Goal: Contribute content

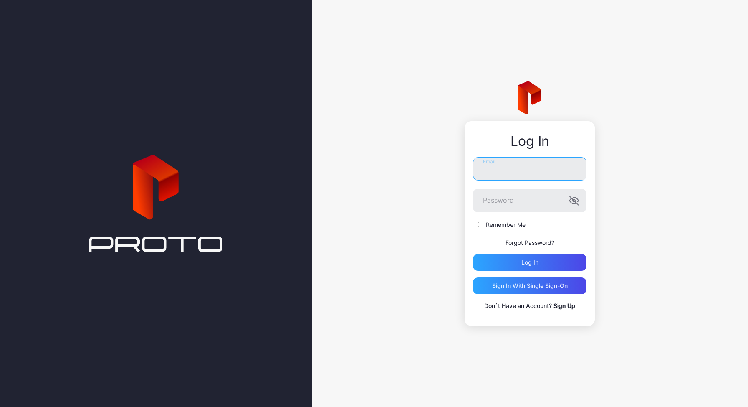
type input "**********"
click at [507, 258] on div "Log in" at bounding box center [530, 262] width 114 height 17
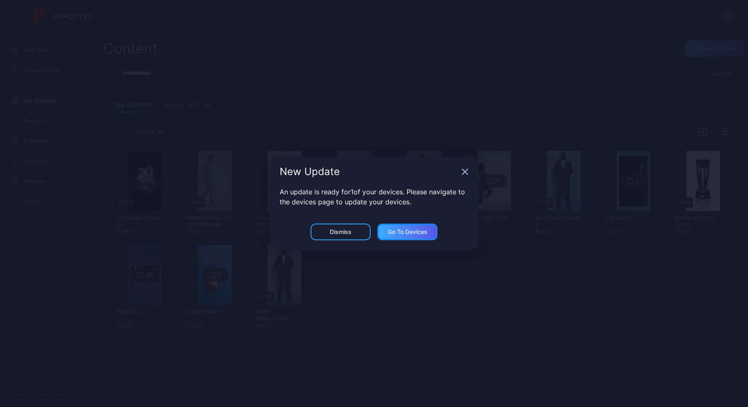
click at [399, 230] on div "Go to devices" at bounding box center [408, 231] width 40 height 7
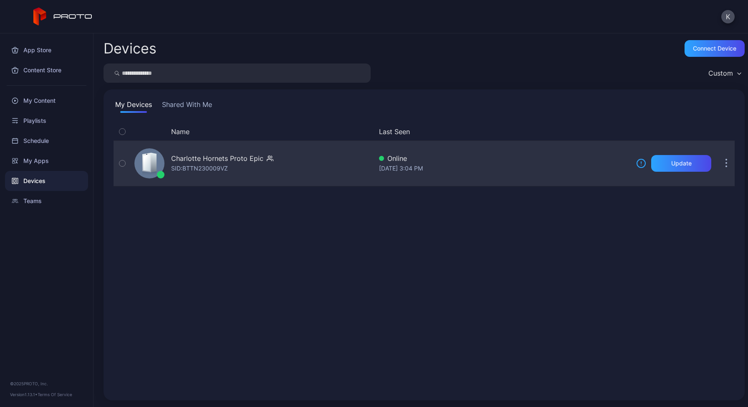
click at [205, 162] on div "Charlotte Hornets Proto Epic" at bounding box center [217, 158] width 92 height 10
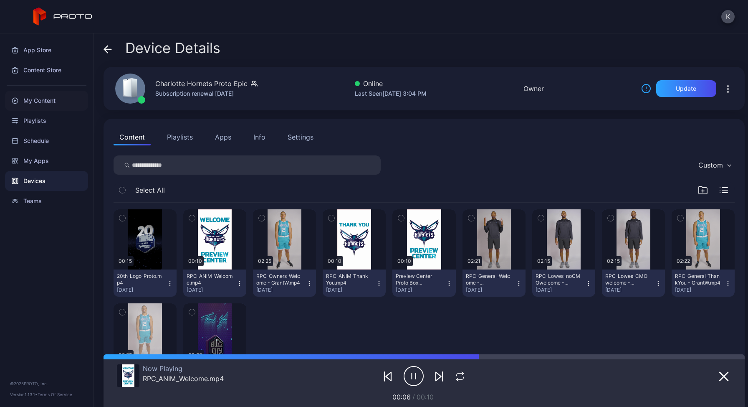
click at [36, 105] on div "My Content" at bounding box center [46, 101] width 83 height 20
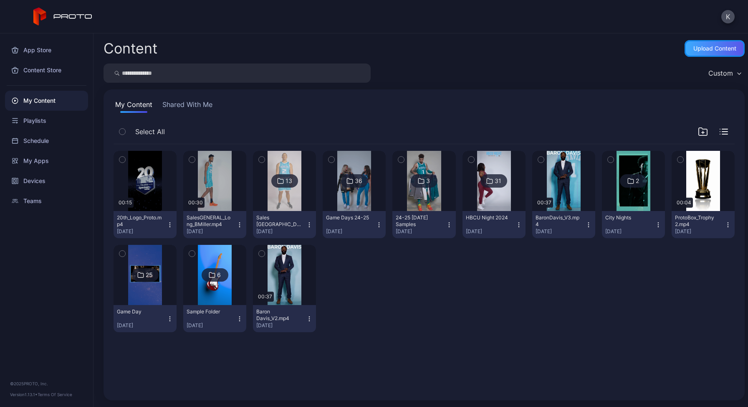
click at [694, 50] on div "Upload Content" at bounding box center [715, 48] width 43 height 7
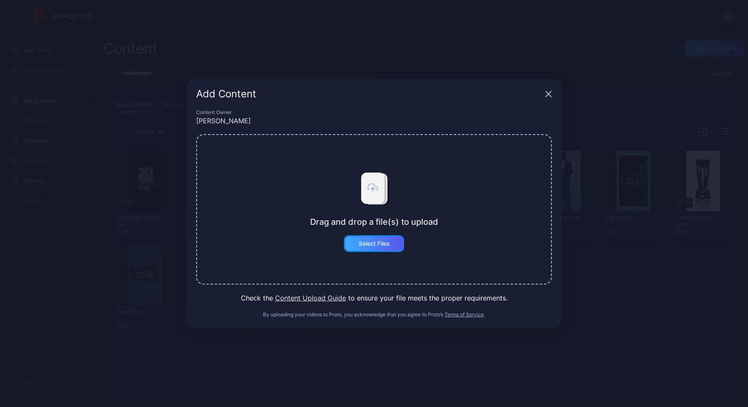
click at [376, 240] on div "Select Files" at bounding box center [374, 243] width 31 height 7
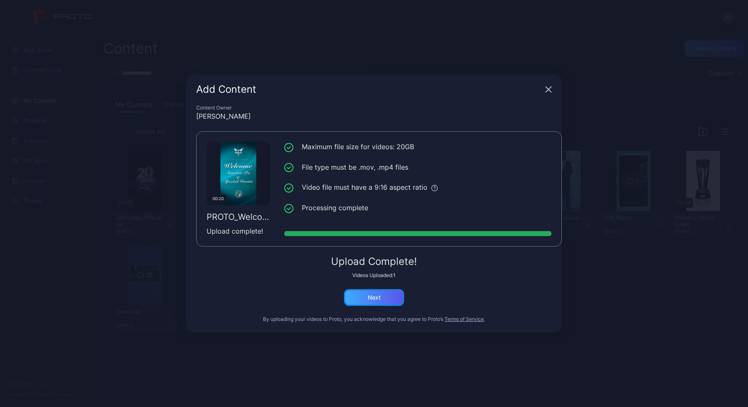
click at [376, 296] on div "Next" at bounding box center [374, 297] width 13 height 7
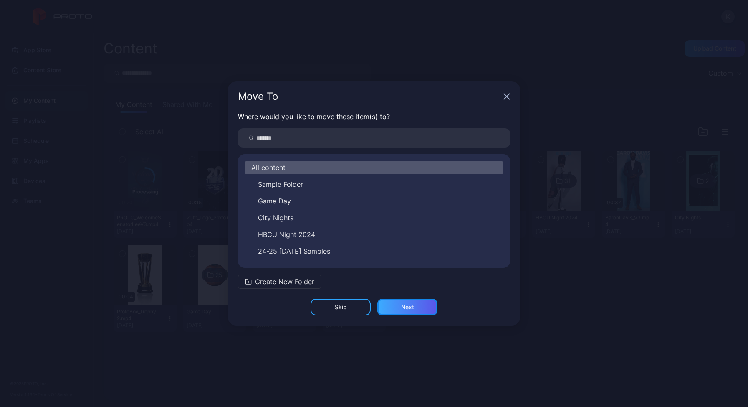
click at [397, 303] on div "Next" at bounding box center [407, 307] width 60 height 17
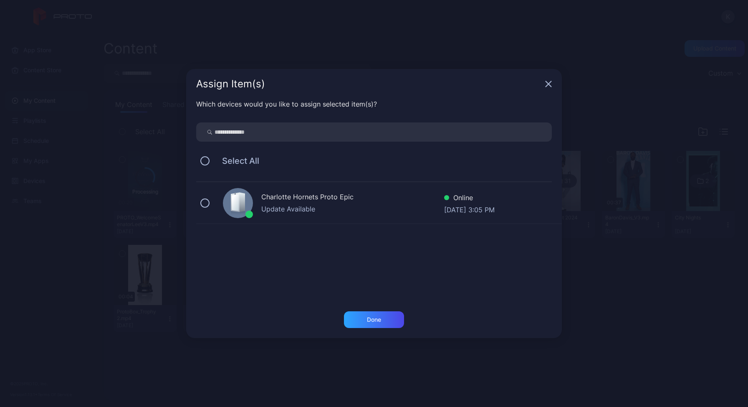
click at [283, 202] on div "Charlotte Hornets Proto Epic" at bounding box center [352, 198] width 183 height 12
click at [378, 319] on div "Done" at bounding box center [374, 319] width 14 height 7
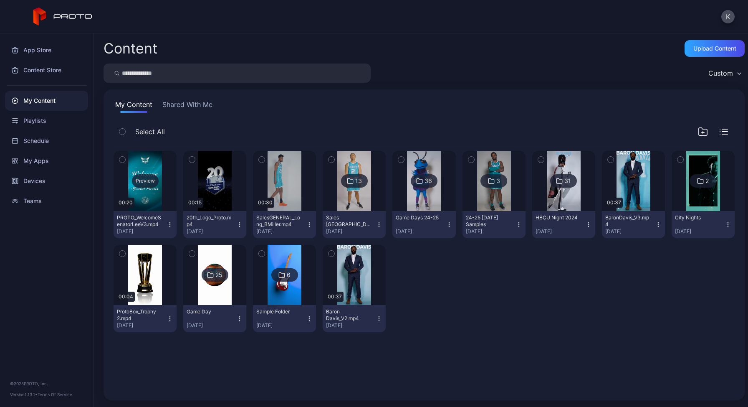
click at [145, 178] on div "Preview" at bounding box center [145, 180] width 27 height 13
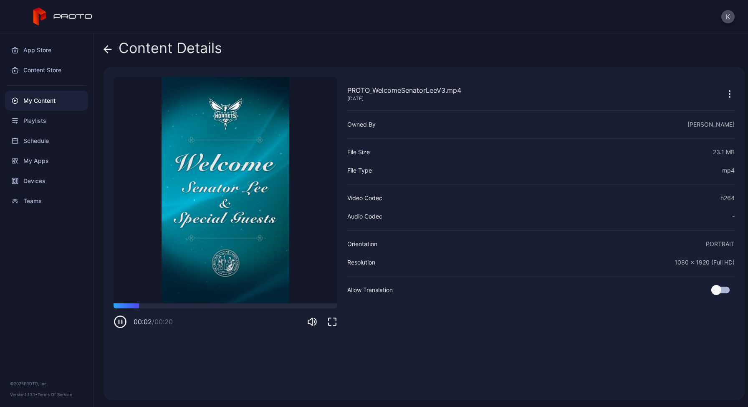
click at [104, 48] on icon at bounding box center [108, 49] width 8 height 8
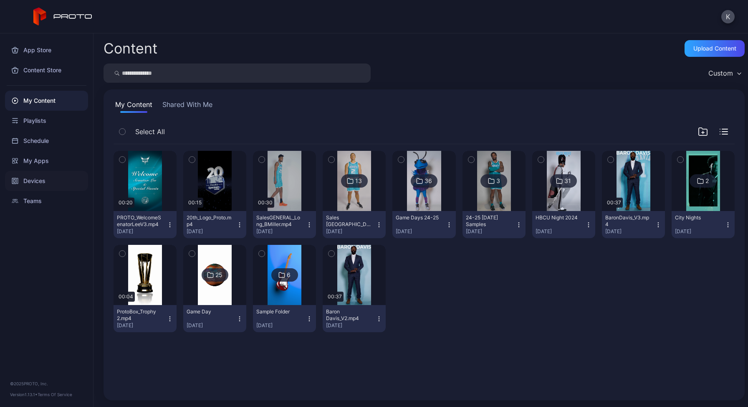
click at [31, 185] on div "Devices" at bounding box center [46, 181] width 83 height 20
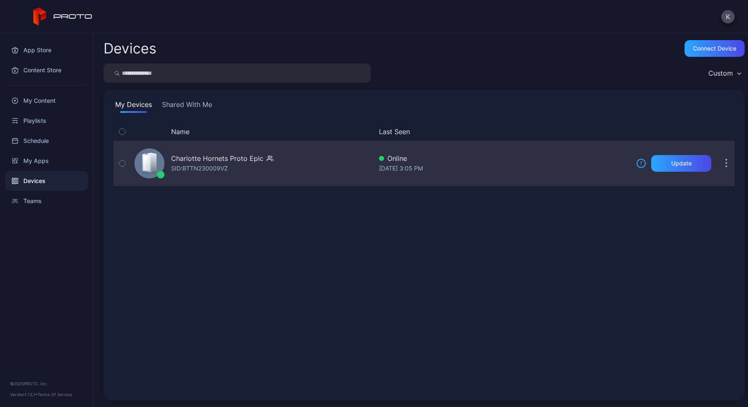
click at [195, 160] on div "Charlotte Hornets Proto Epic" at bounding box center [217, 158] width 92 height 10
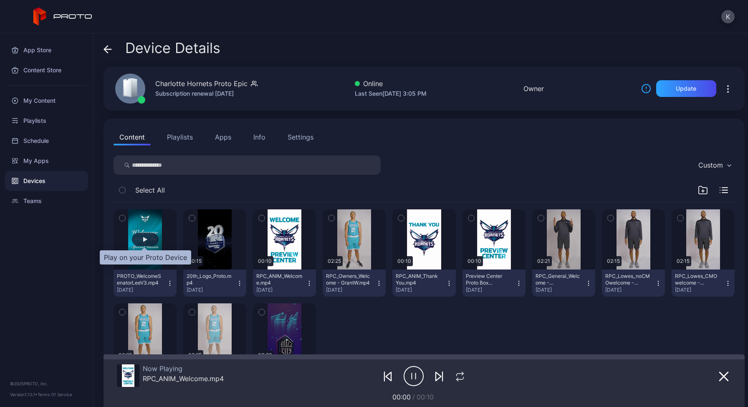
click at [143, 238] on div "button" at bounding box center [145, 239] width 4 height 5
